Goal: Task Accomplishment & Management: Manage account settings

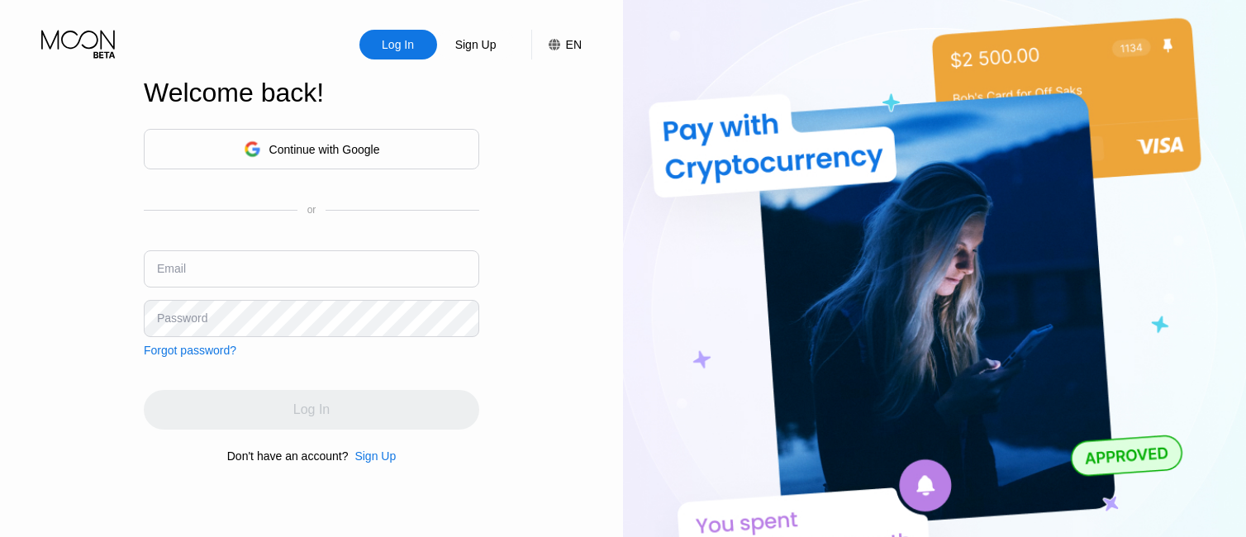
click at [339, 148] on div "Continue with Google" at bounding box center [324, 149] width 111 height 13
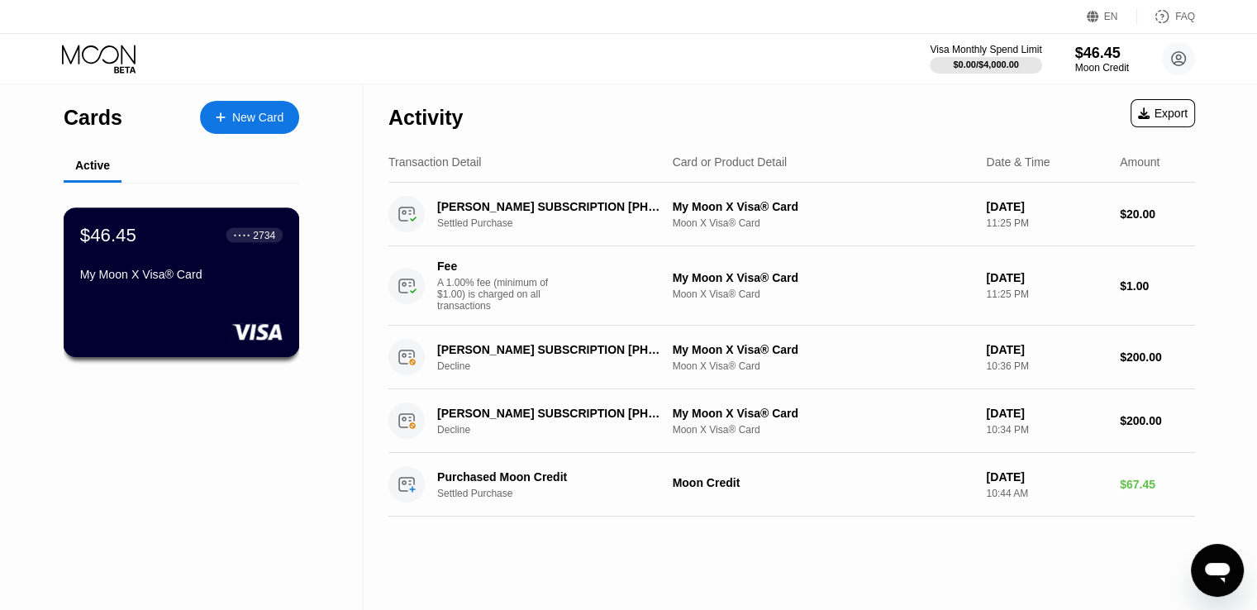
click at [253, 233] on div "● ● ● ● 2734" at bounding box center [254, 235] width 41 height 12
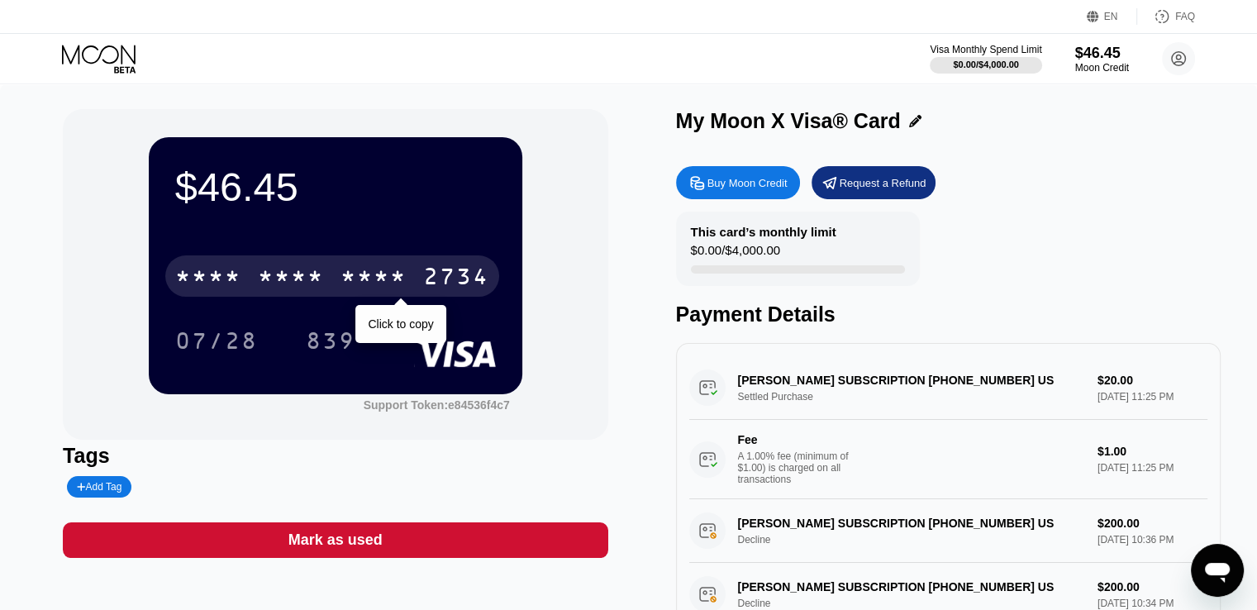
click at [352, 280] on div "* * * *" at bounding box center [373, 278] width 66 height 26
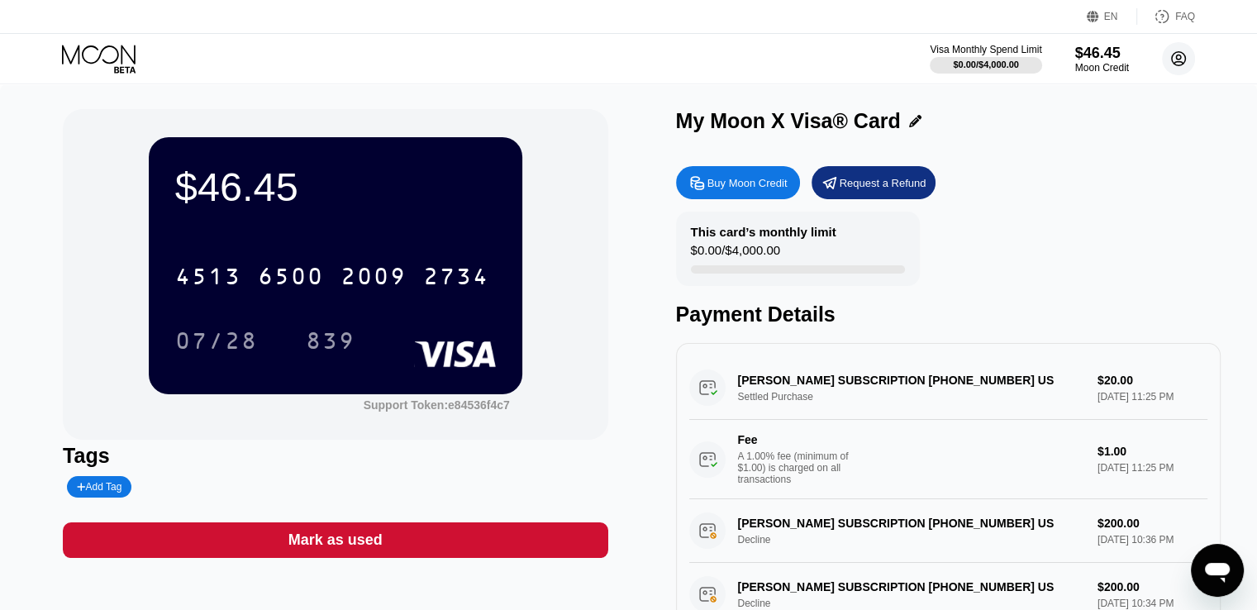
click at [1181, 60] on circle at bounding box center [1178, 58] width 33 height 33
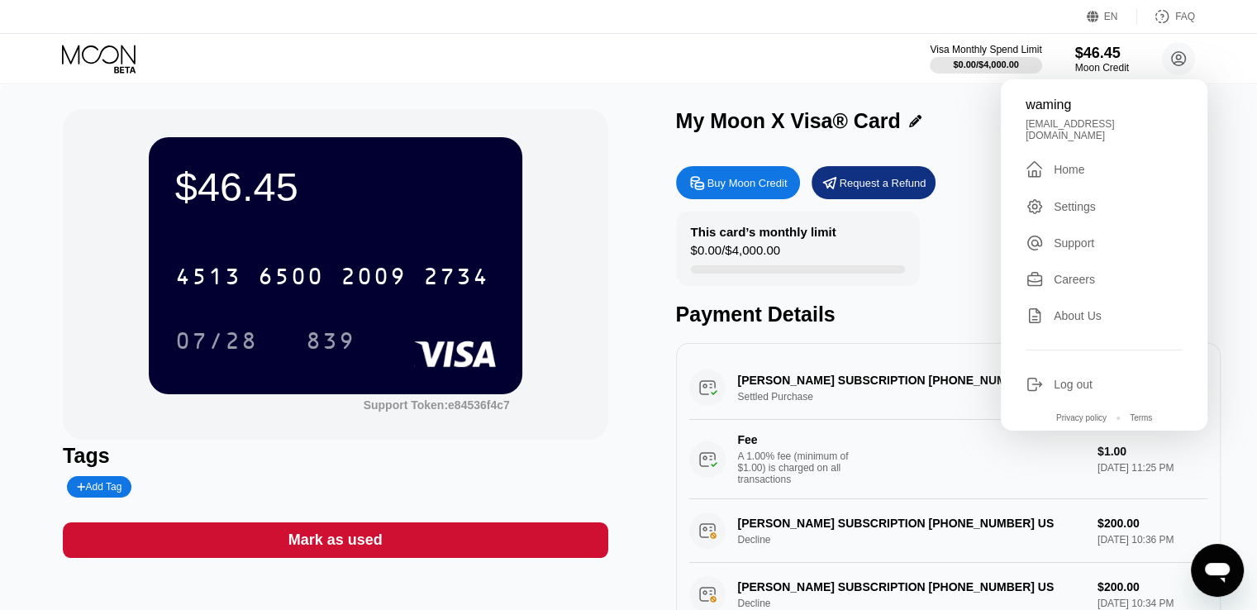
click at [942, 273] on div "This card’s monthly limit $0.00 / $4,000.00 Payment Details" at bounding box center [948, 269] width 544 height 115
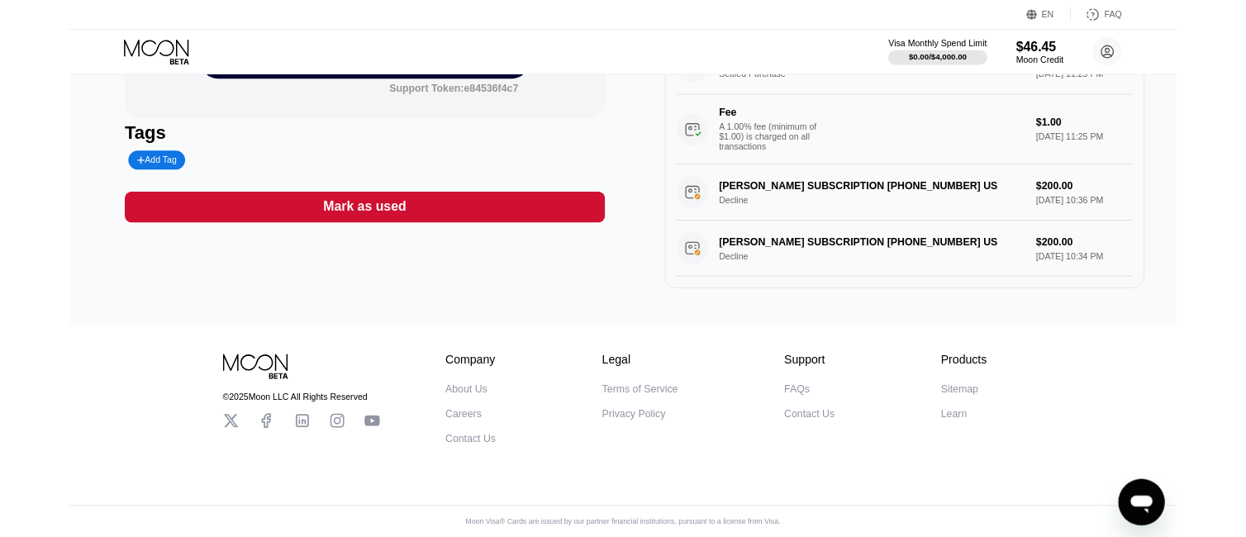
scroll to position [75, 0]
